Goal: Transaction & Acquisition: Purchase product/service

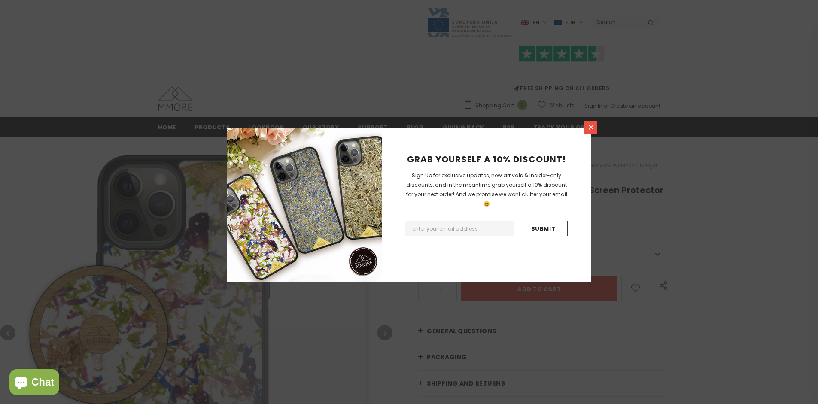
click at [591, 127] on icon at bounding box center [591, 127] width 5 height 5
